Goal: Task Accomplishment & Management: Manage account settings

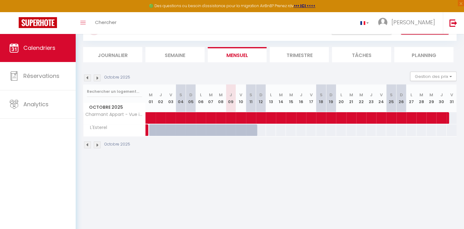
scroll to position [31, 0]
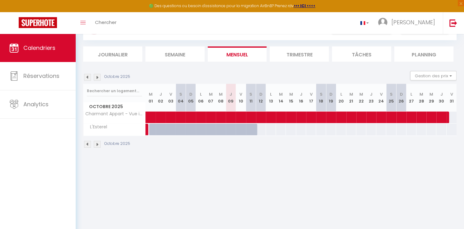
click at [97, 148] on img at bounding box center [97, 144] width 7 height 7
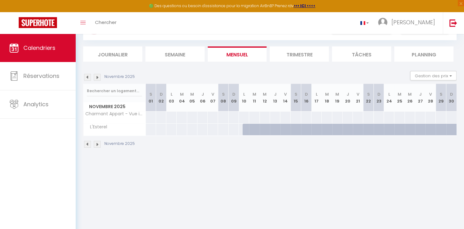
click at [97, 148] on img at bounding box center [97, 144] width 7 height 7
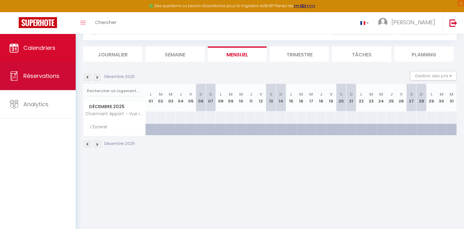
click at [47, 75] on span "Réservations" at bounding box center [41, 76] width 36 height 8
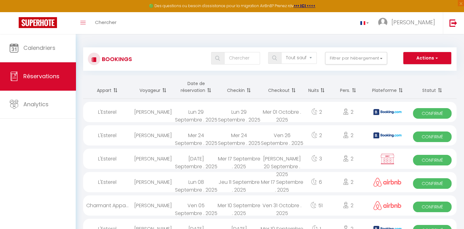
click at [380, 206] on img at bounding box center [387, 205] width 28 height 9
select select "OK"
select select "0"
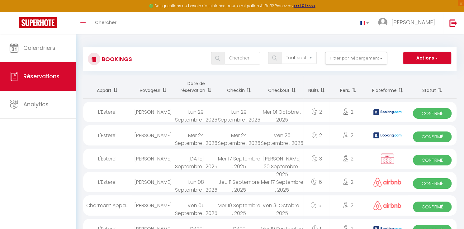
select select "1"
select select
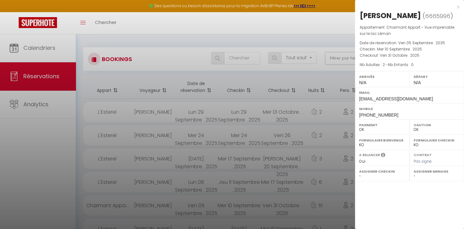
select select "27346"
click at [408, 194] on div "x [PERSON_NAME] ( 6665996 ) Appartement : Charmant Appart - Vue imprenable sur …" at bounding box center [409, 114] width 109 height 229
click at [345, 202] on div at bounding box center [232, 114] width 464 height 229
